Goal: Task Accomplishment & Management: Use online tool/utility

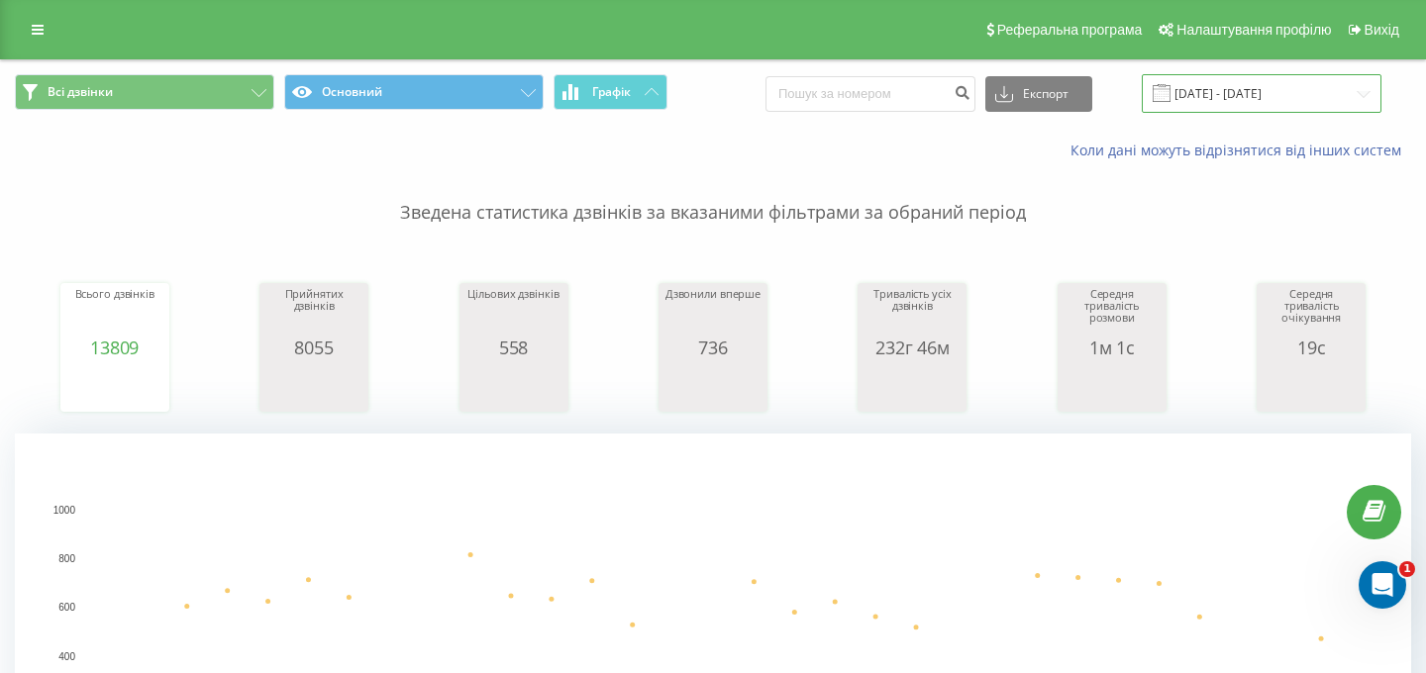
click at [1213, 103] on input "[DATE] - [DATE]" at bounding box center [1262, 93] width 240 height 39
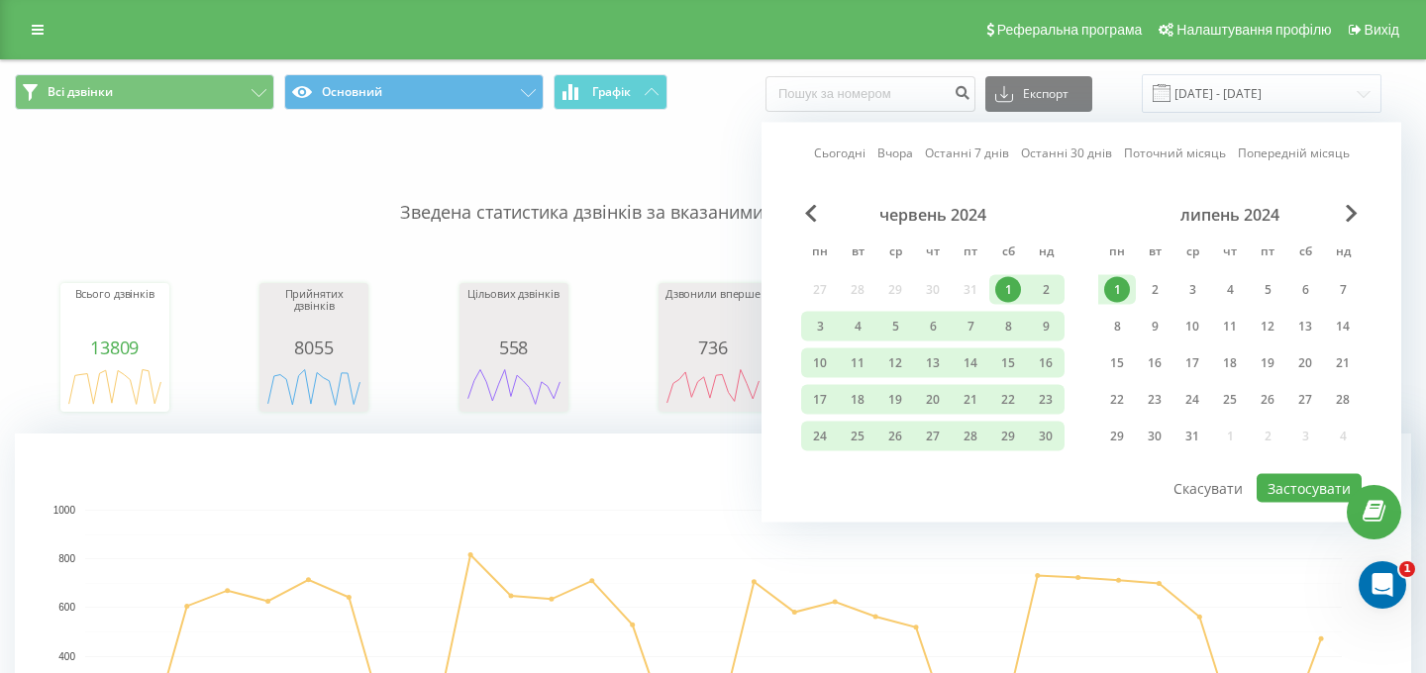
click at [837, 144] on link "Сьогодні" at bounding box center [839, 153] width 51 height 19
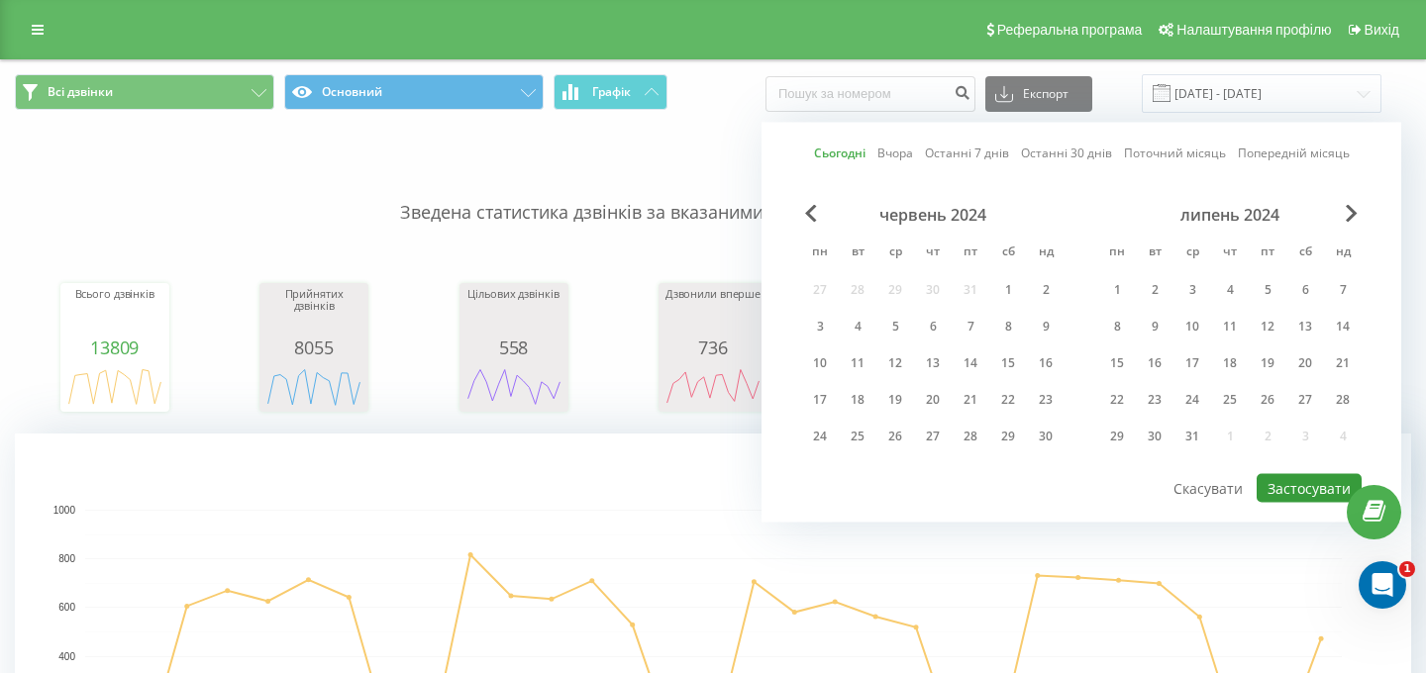
click at [1294, 487] on button "Застосувати" at bounding box center [1309, 488] width 105 height 29
type input "[DATE] - [DATE]"
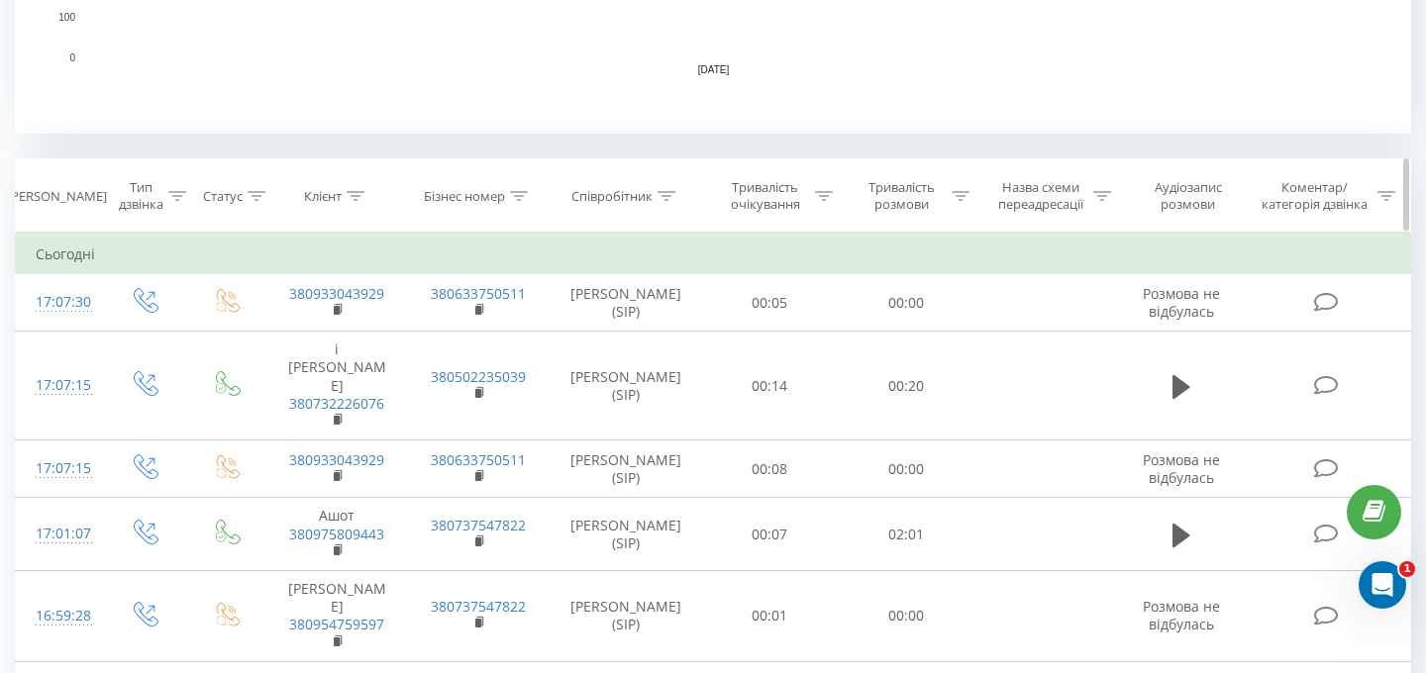
scroll to position [728, 0]
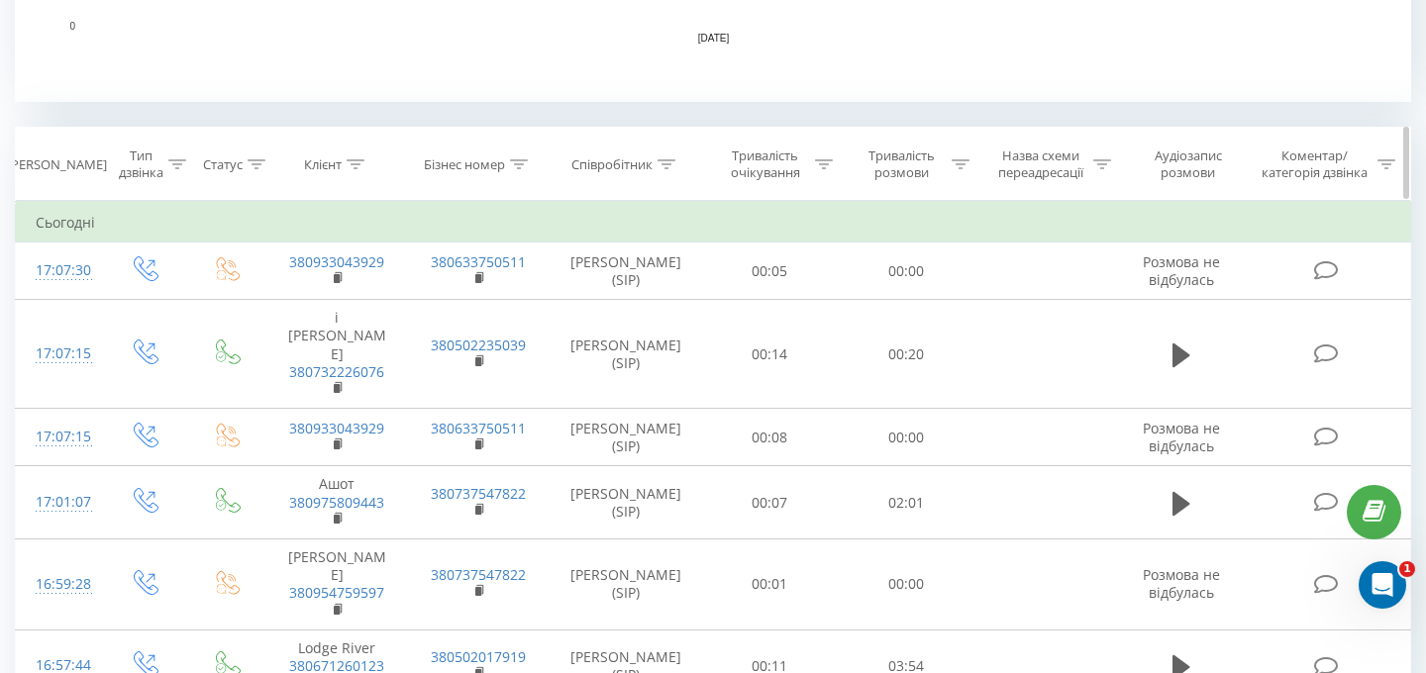
click at [667, 159] on icon at bounding box center [667, 164] width 18 height 10
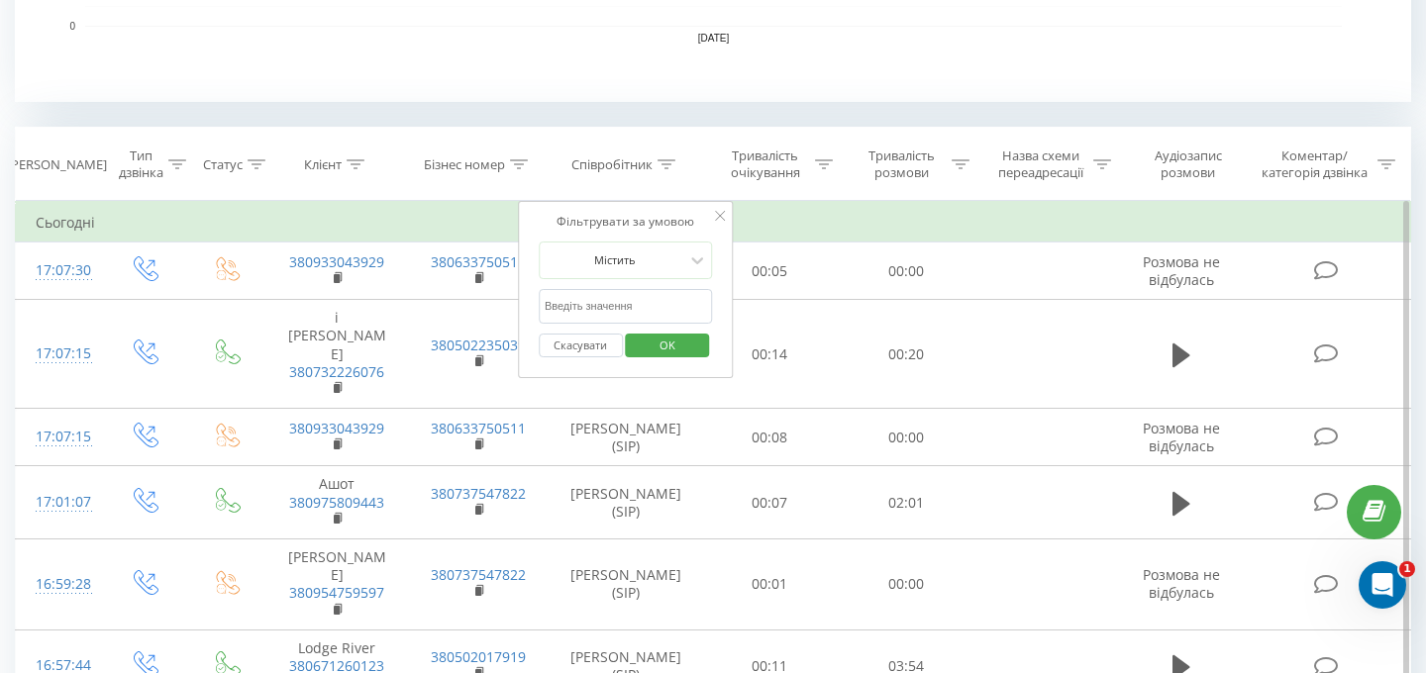
click at [584, 300] on input "text" at bounding box center [626, 306] width 174 height 35
type input "[PERSON_NAME]"
click at [658, 344] on span "OK" at bounding box center [667, 345] width 55 height 31
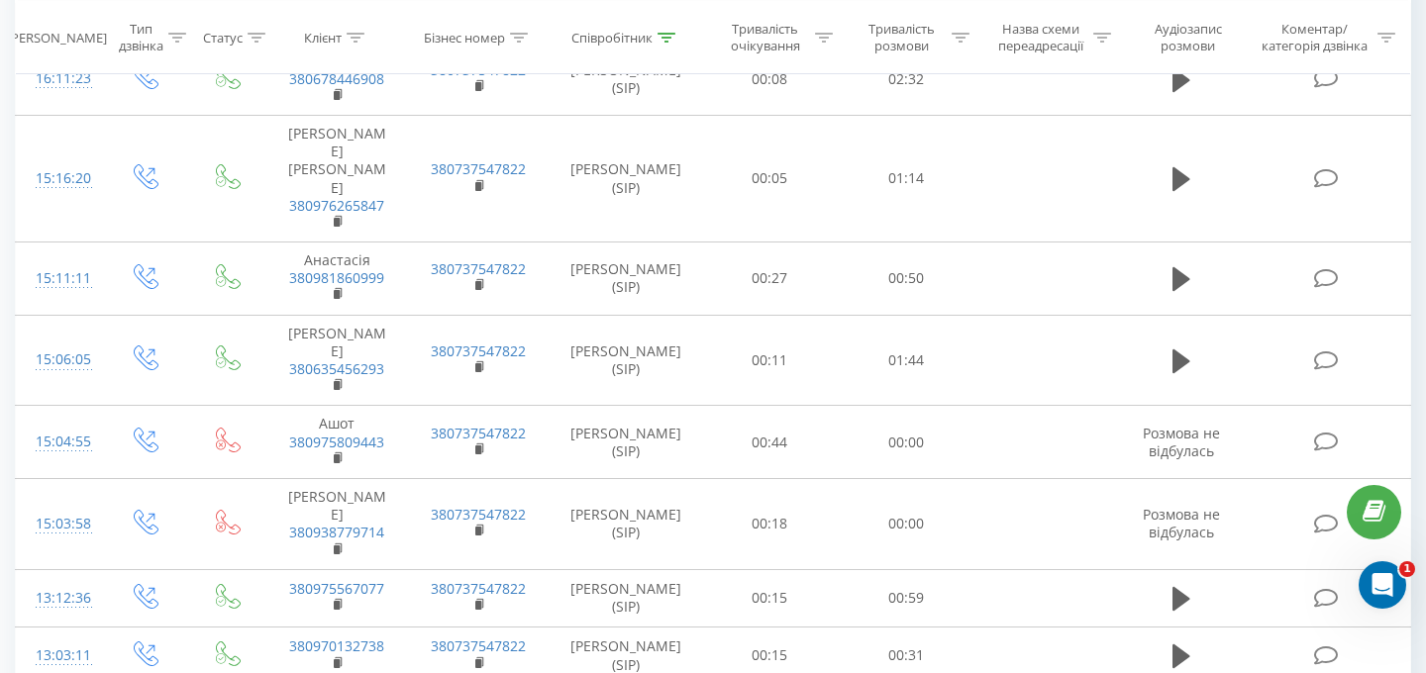
scroll to position [1528, 0]
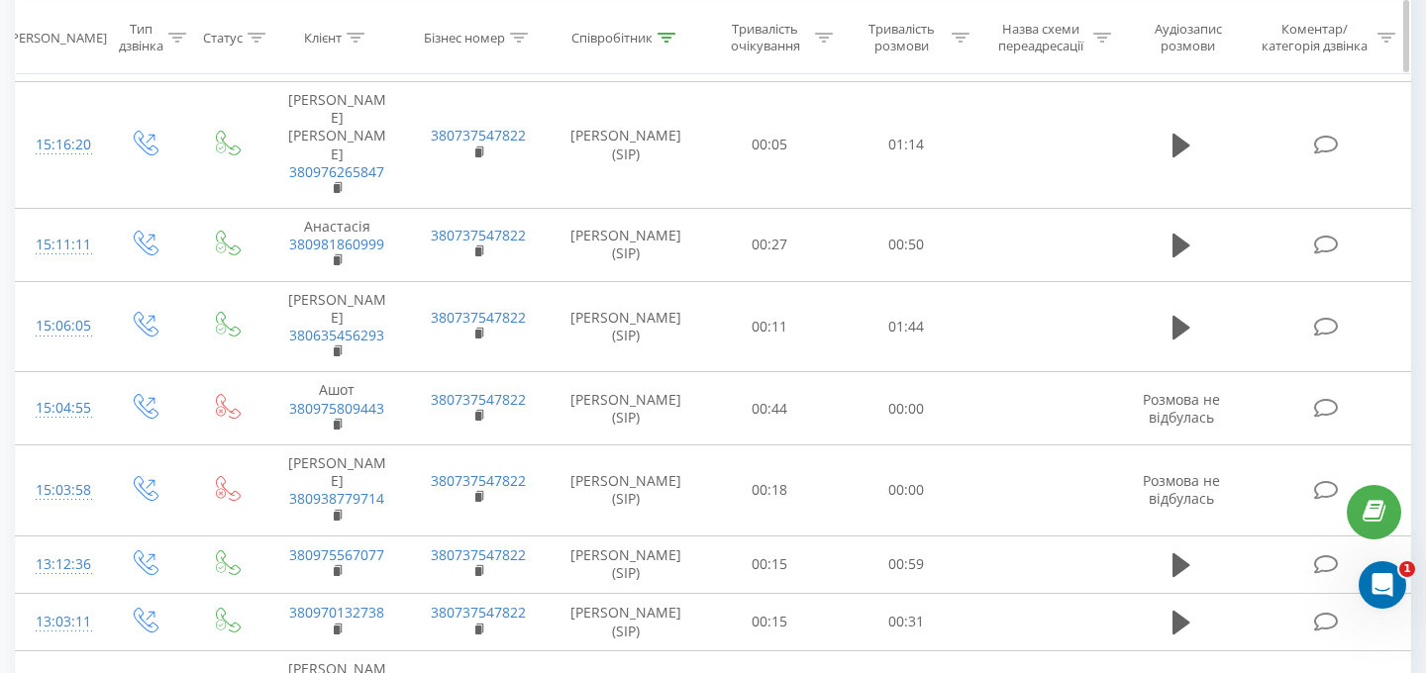
click at [952, 35] on icon at bounding box center [961, 37] width 18 height 10
click at [859, 191] on input "text" at bounding box center [906, 178] width 174 height 35
type input "00:10"
click at [889, 119] on div "Дорівнює" at bounding box center [895, 133] width 145 height 30
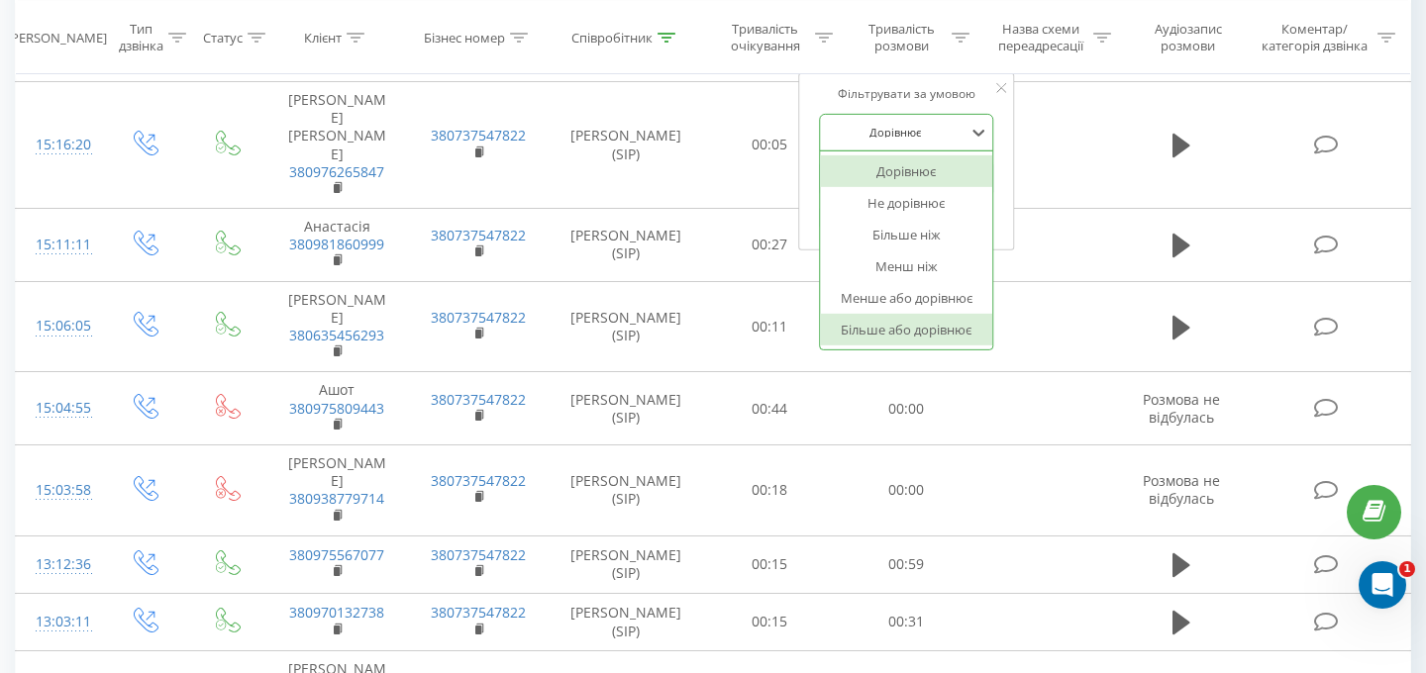
click at [880, 321] on div "Більше або дорівнює" at bounding box center [906, 330] width 172 height 32
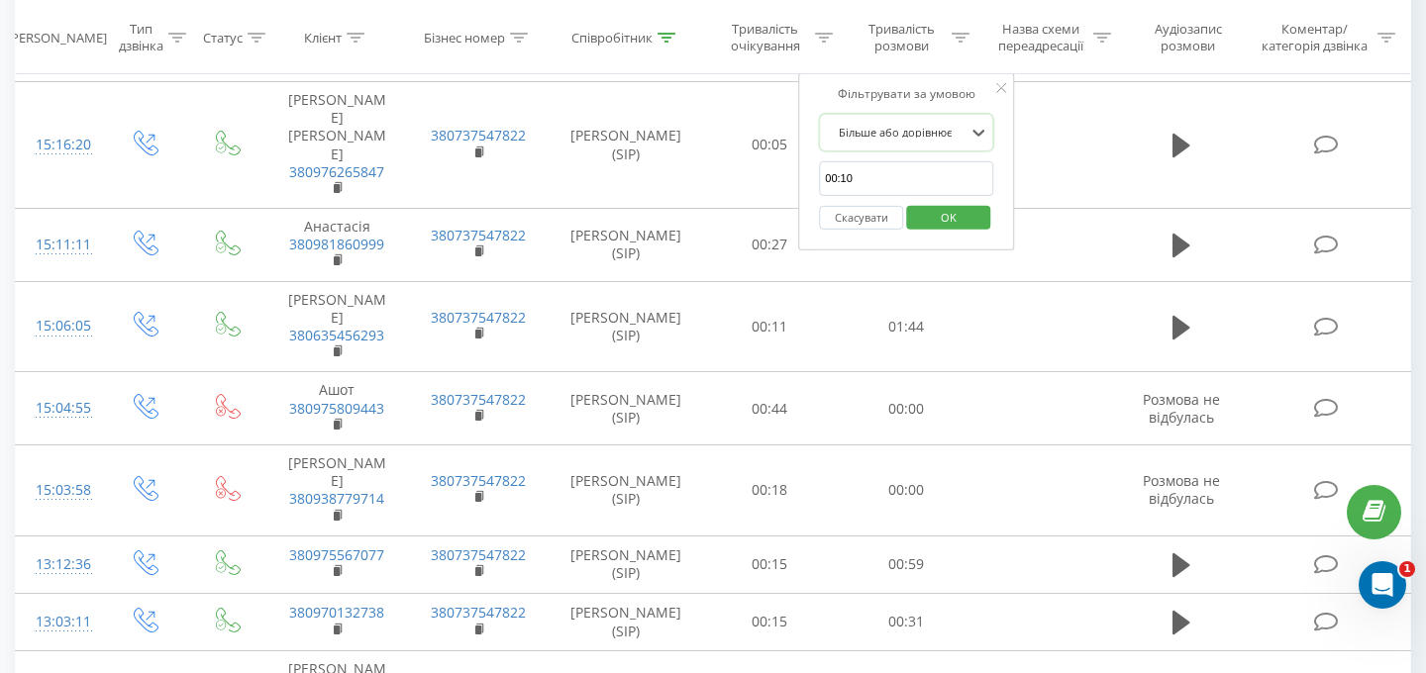
click at [919, 217] on button "OK" at bounding box center [948, 217] width 84 height 25
